Goal: Obtain resource: Download file/media

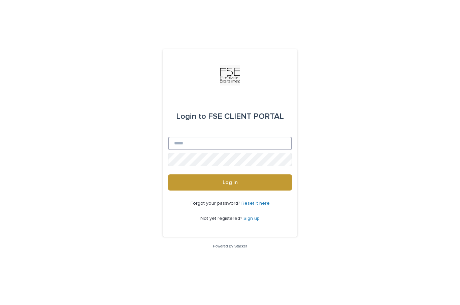
click at [274, 150] on input "Email" at bounding box center [230, 143] width 124 height 13
type input "**********"
click at [230, 191] on button "Log in" at bounding box center [230, 182] width 124 height 16
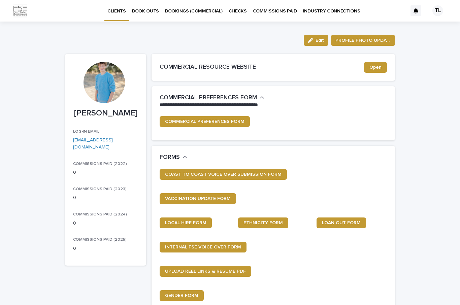
click at [203, 12] on p "BOOKINGS (COMMERCIAL)" at bounding box center [194, 7] width 58 height 14
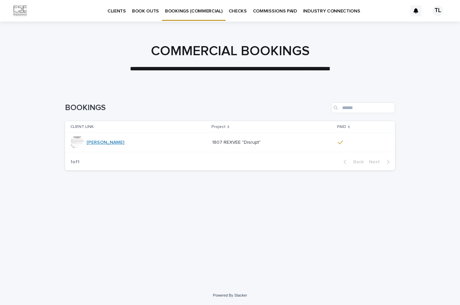
click at [102, 140] on link "[PERSON_NAME]" at bounding box center [106, 143] width 38 height 6
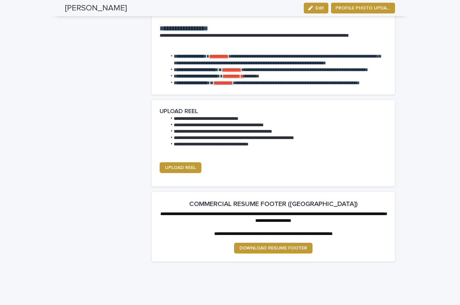
scroll to position [811, 0]
click at [279, 251] on span "DOWNLOAD RESUME FOOTER" at bounding box center [273, 248] width 68 height 5
click at [298, 251] on span "DOWNLOAD RESUME FOOTER" at bounding box center [273, 248] width 68 height 5
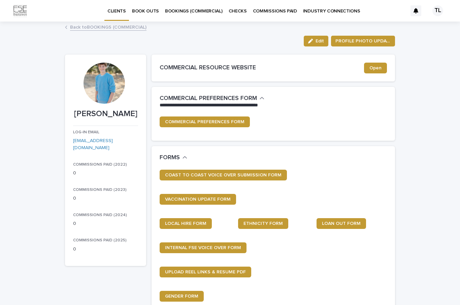
scroll to position [0, 0]
click at [208, 11] on p "BOOKINGS (COMMERCIAL)" at bounding box center [194, 7] width 58 height 14
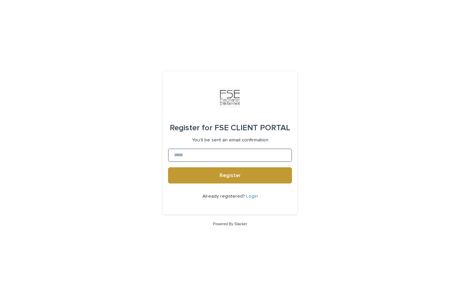
click at [261, 162] on input at bounding box center [230, 155] width 124 height 13
type input "**********"
click at [257, 205] on div "Already registered? Login" at bounding box center [230, 197] width 124 height 26
click at [250, 199] on link "Login" at bounding box center [252, 196] width 12 height 5
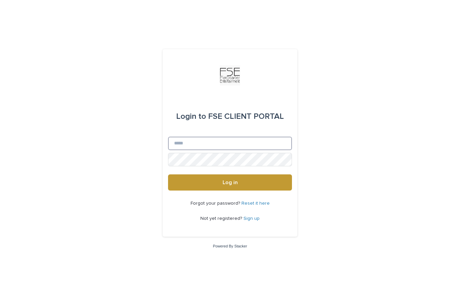
click at [265, 150] on input "Email" at bounding box center [230, 143] width 124 height 13
type input "**********"
click at [230, 191] on button "Log in" at bounding box center [230, 182] width 124 height 16
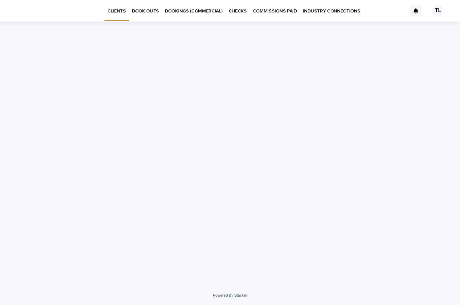
click at [439, 10] on div "TL" at bounding box center [438, 10] width 11 height 11
click at [417, 62] on div "Loading... Saving… Loading... Saving…" at bounding box center [230, 154] width 460 height 264
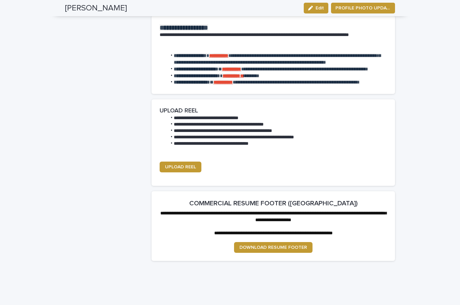
scroll to position [811, 0]
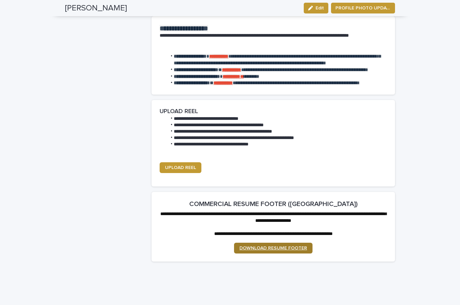
click at [267, 251] on span "DOWNLOAD RESUME FOOTER" at bounding box center [273, 248] width 68 height 5
